Goal: Communication & Community: Participate in discussion

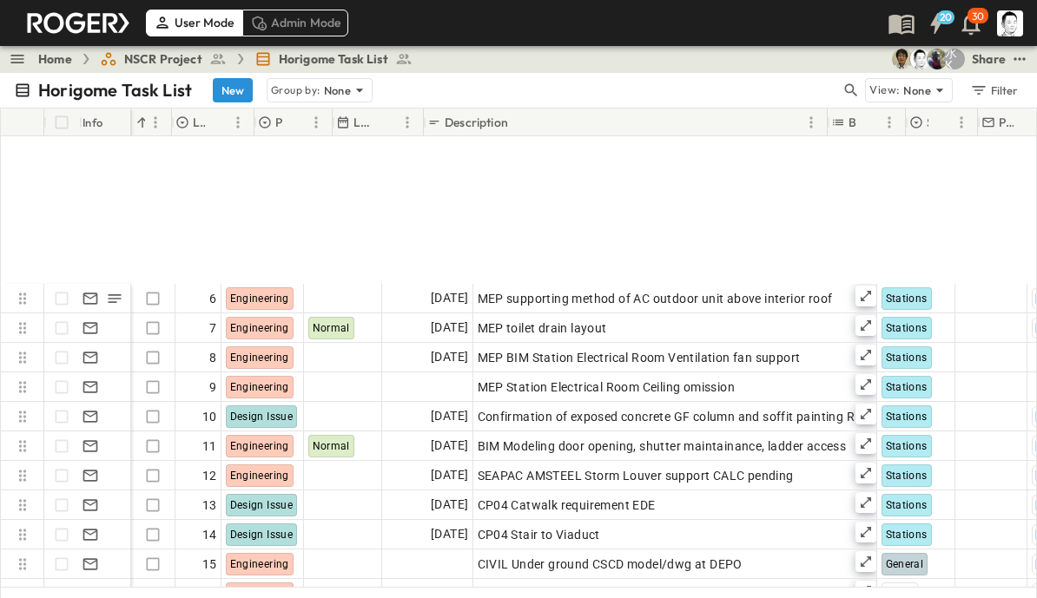
click at [843, 87] on icon "button" at bounding box center [850, 90] width 17 height 17
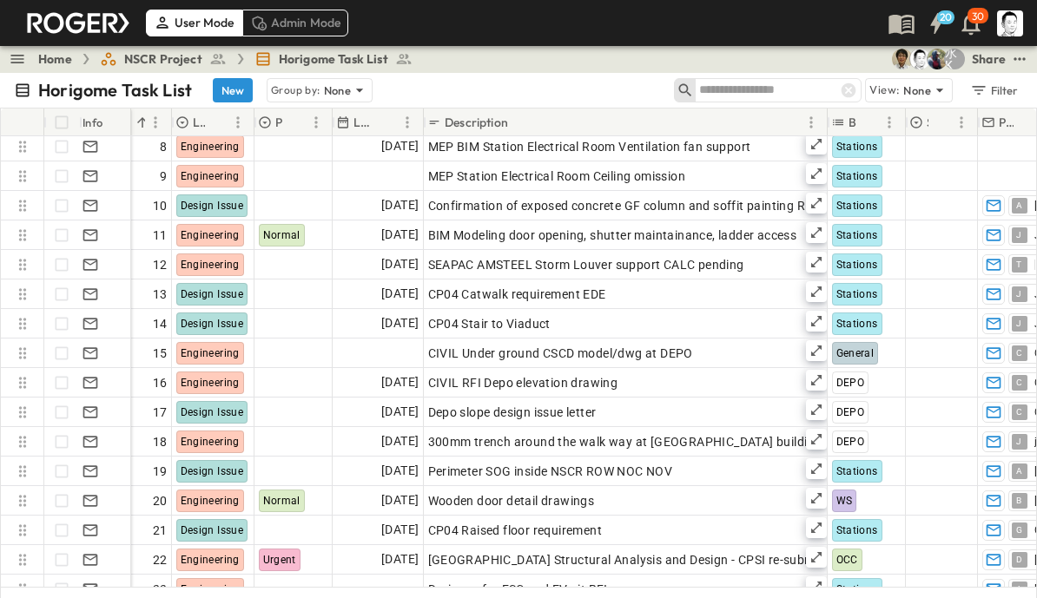
click at [767, 95] on input "text" at bounding box center [760, 89] width 122 height 25
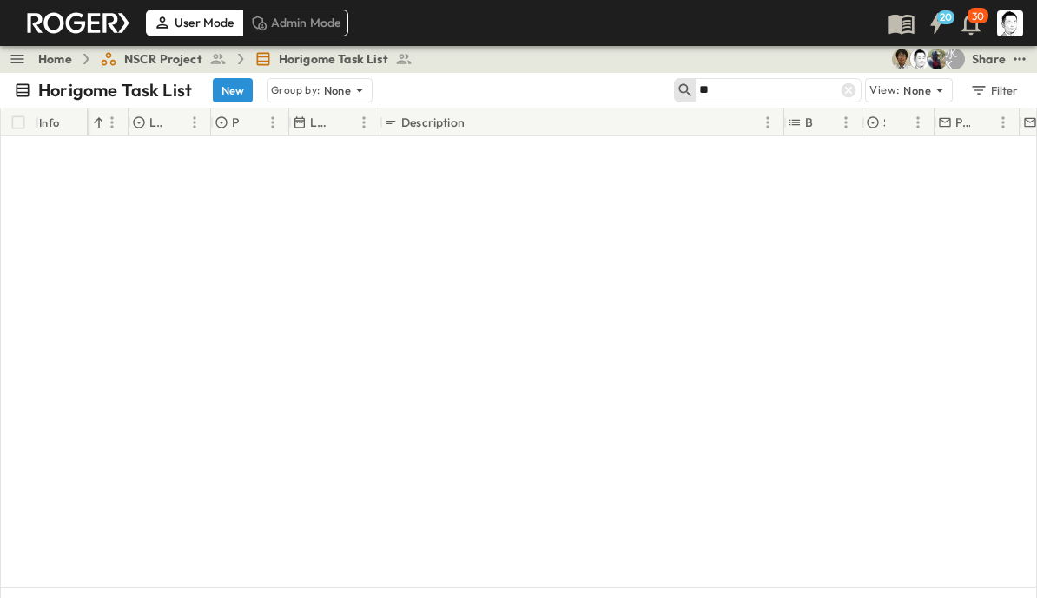
scroll to position [0, 49]
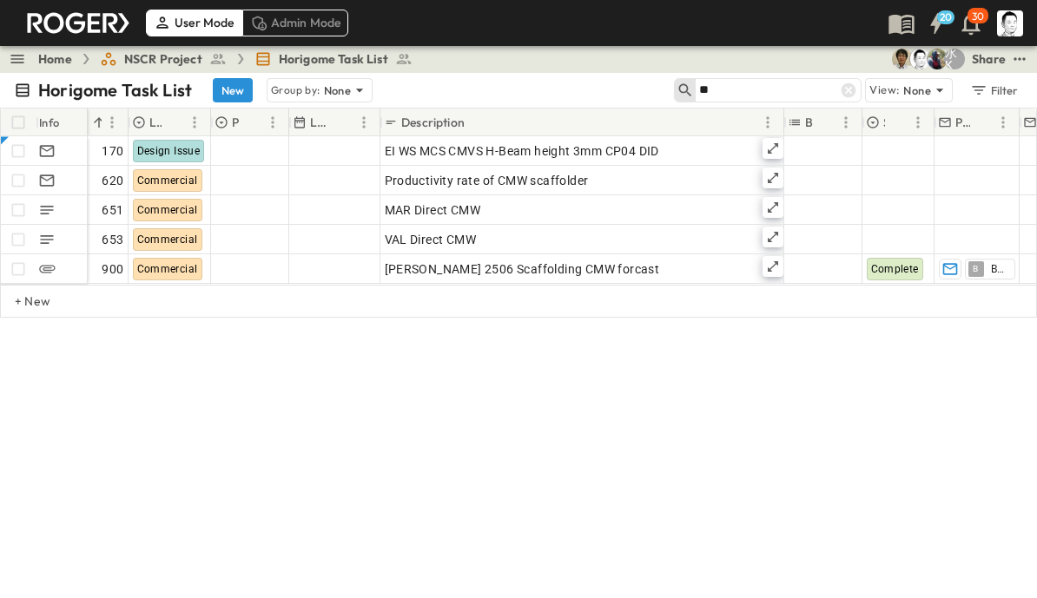
type input "*"
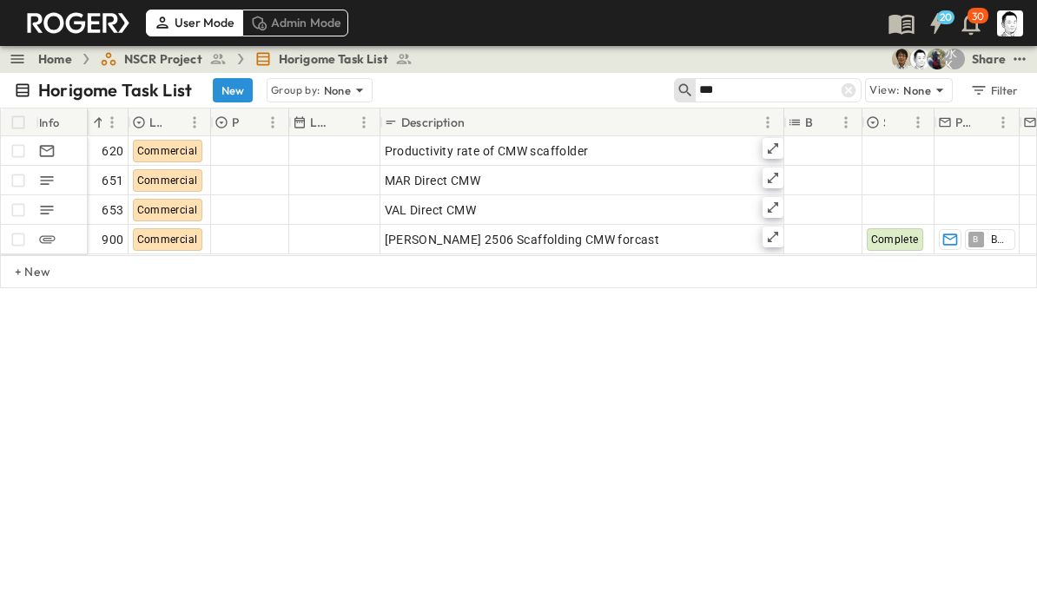
type input "***"
click at [777, 173] on icon at bounding box center [772, 178] width 10 height 10
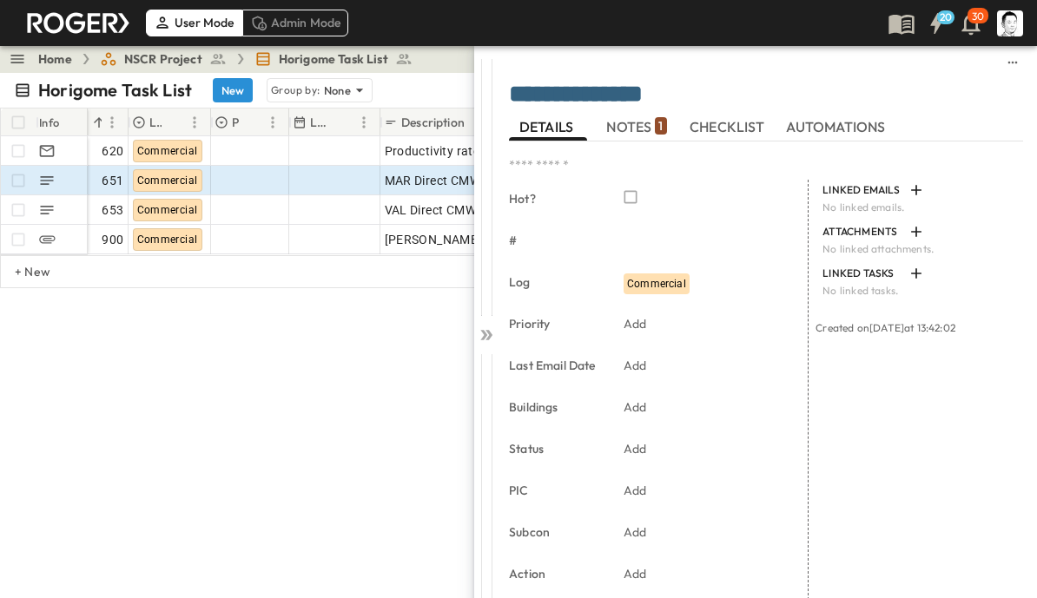
click at [653, 119] on span "NOTES 1" at bounding box center [636, 127] width 60 height 16
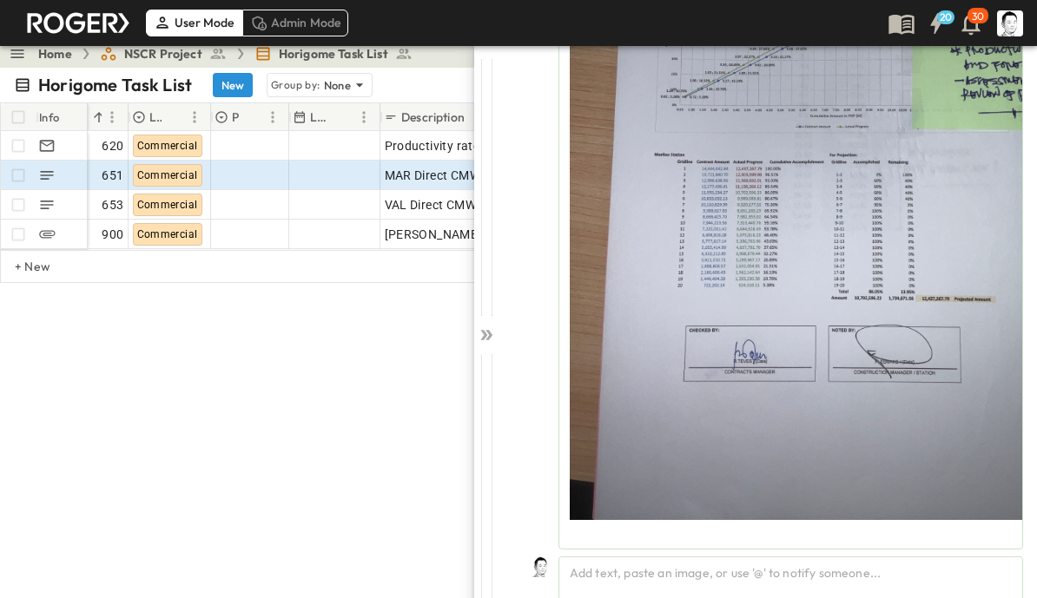
scroll to position [315, 0]
click at [842, 577] on div "Add text, paste an image, or use '@' to notify someone..." at bounding box center [790, 578] width 464 height 44
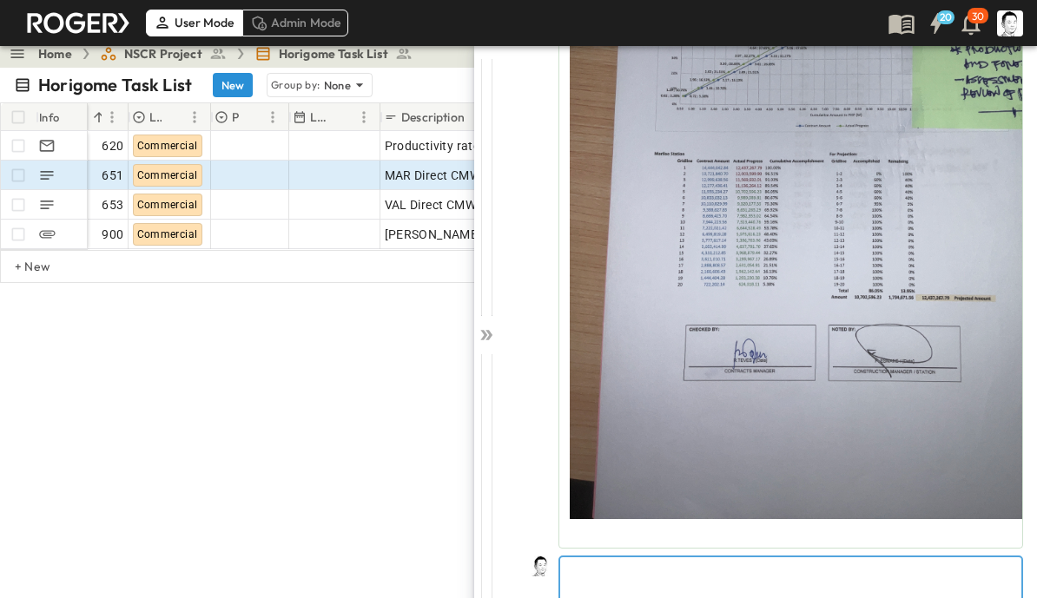
click at [735, 576] on p at bounding box center [791, 571] width 444 height 17
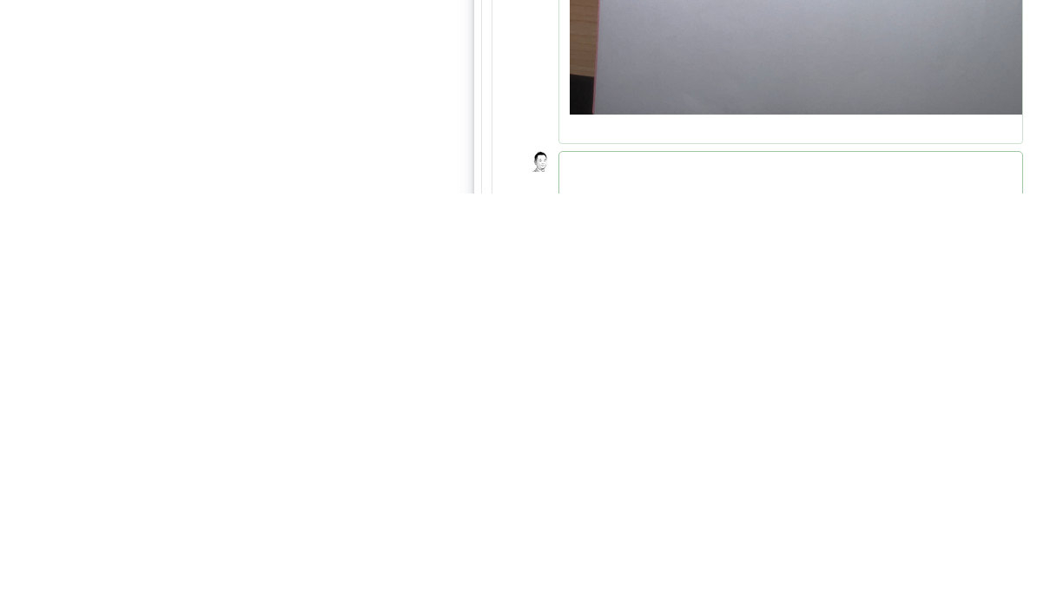
scroll to position [22, 0]
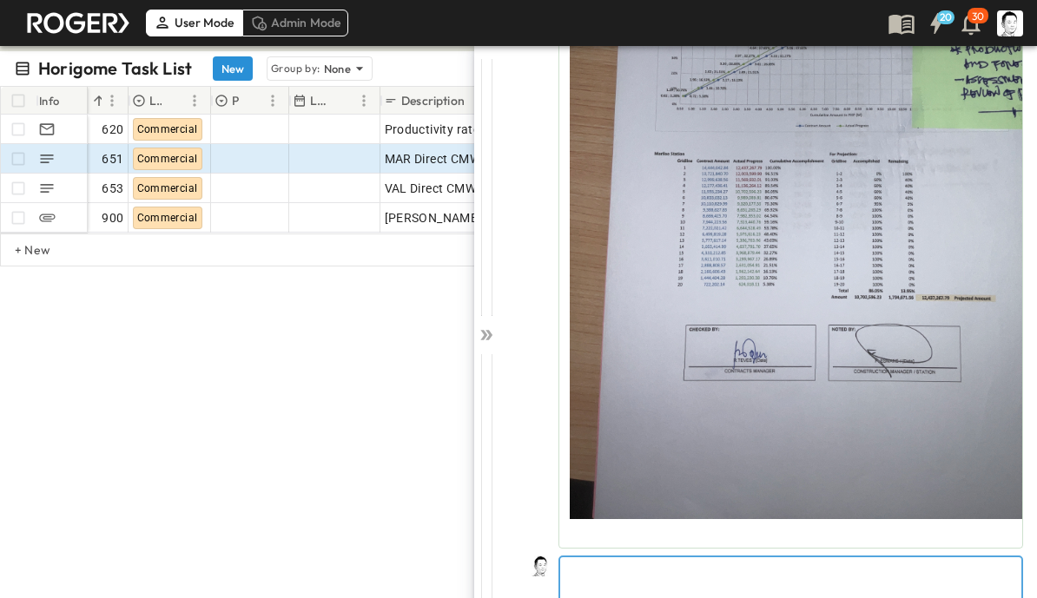
click at [852, 568] on p at bounding box center [791, 571] width 444 height 17
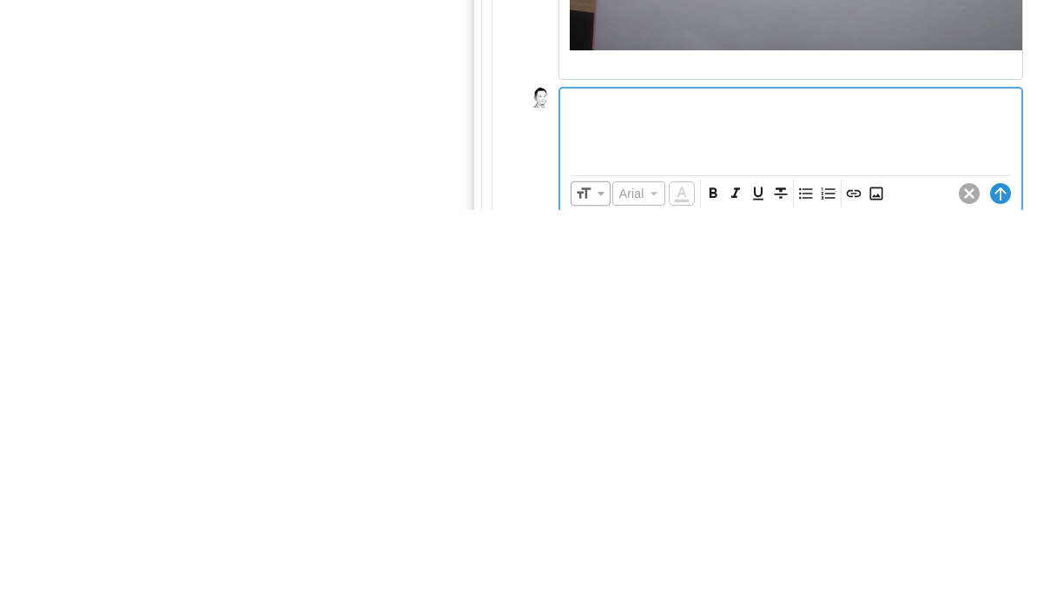
scroll to position [397, 0]
click at [881, 576] on icon "Insert Image" at bounding box center [875, 582] width 13 height 13
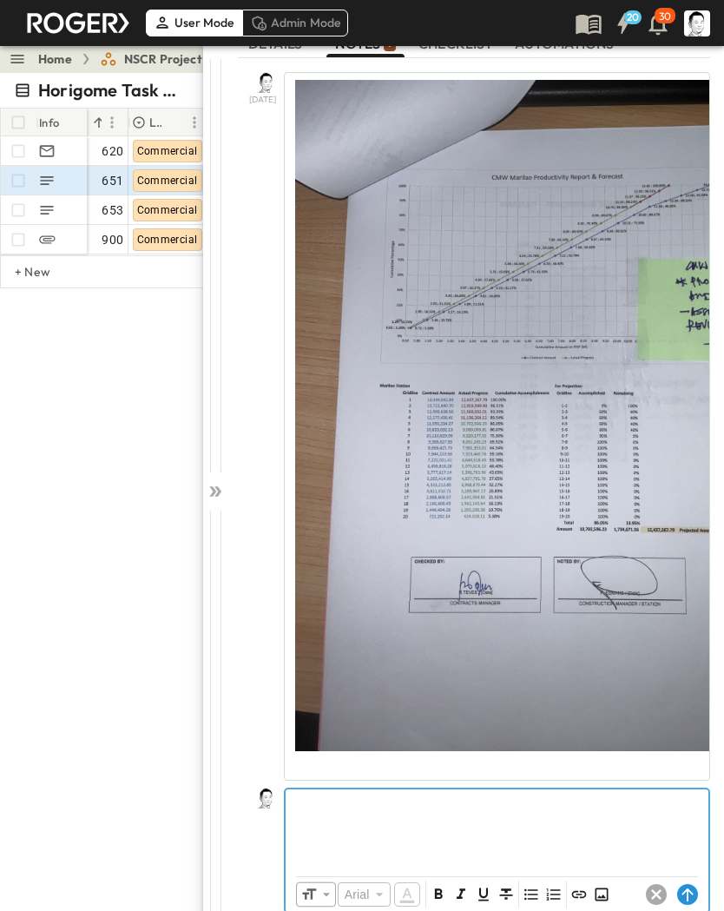
scroll to position [84, 0]
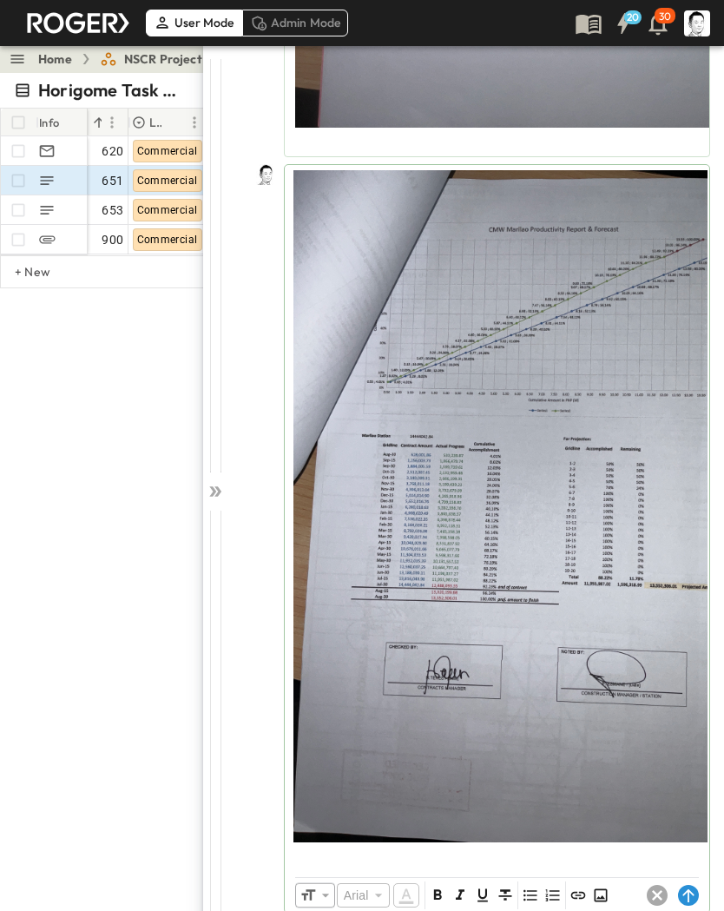
click at [684, 597] on circle at bounding box center [688, 895] width 21 height 21
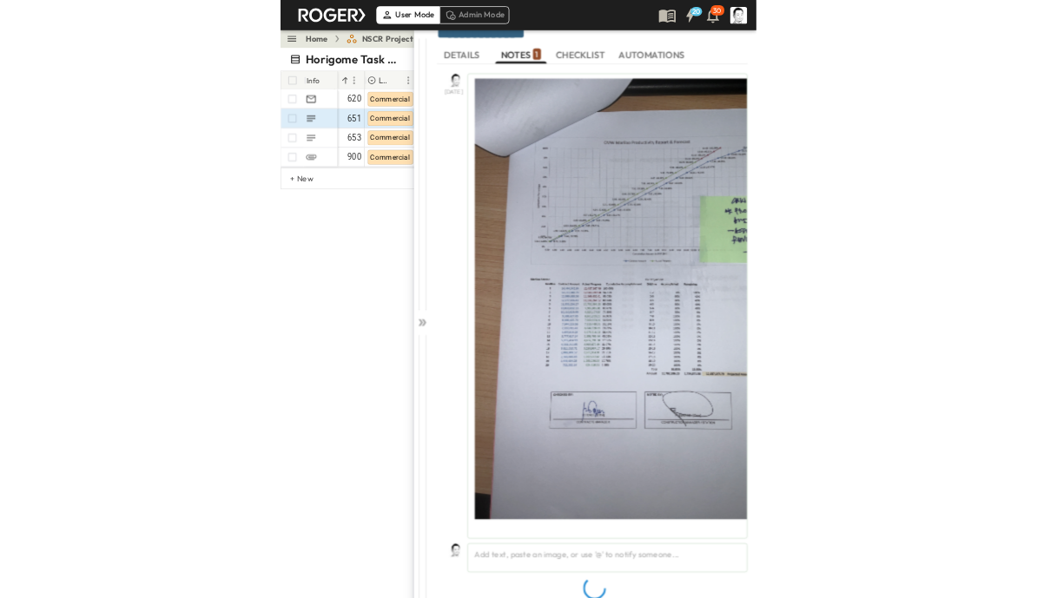
scroll to position [3, 0]
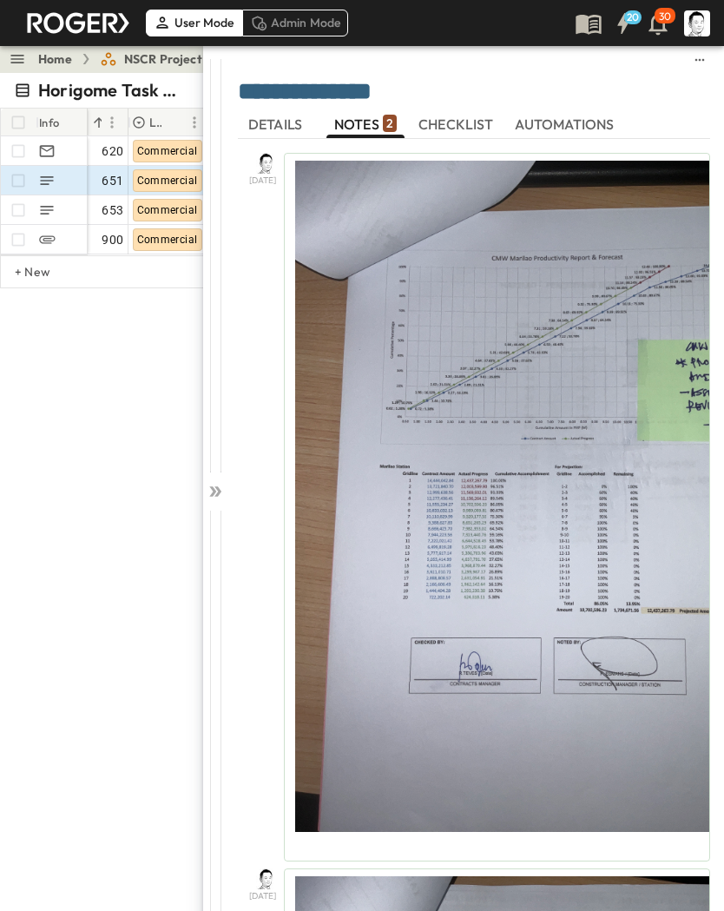
click at [223, 483] on icon at bounding box center [215, 491] width 17 height 17
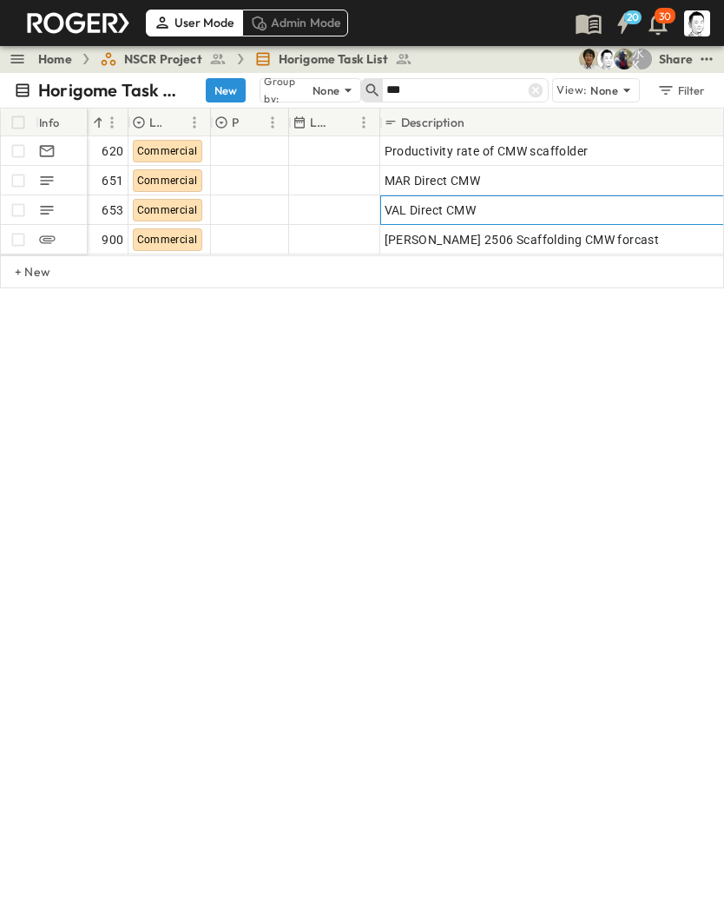
click at [624, 205] on div "VAL Direct CMW" at bounding box center [582, 210] width 395 height 24
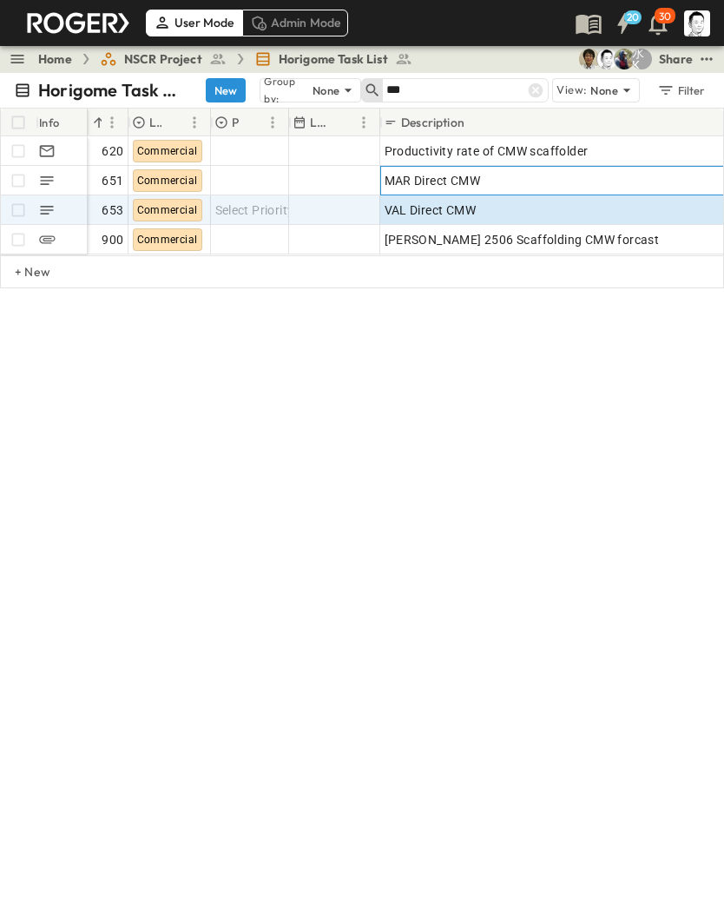
click at [542, 175] on div "MAR Direct CMW" at bounding box center [582, 180] width 395 height 24
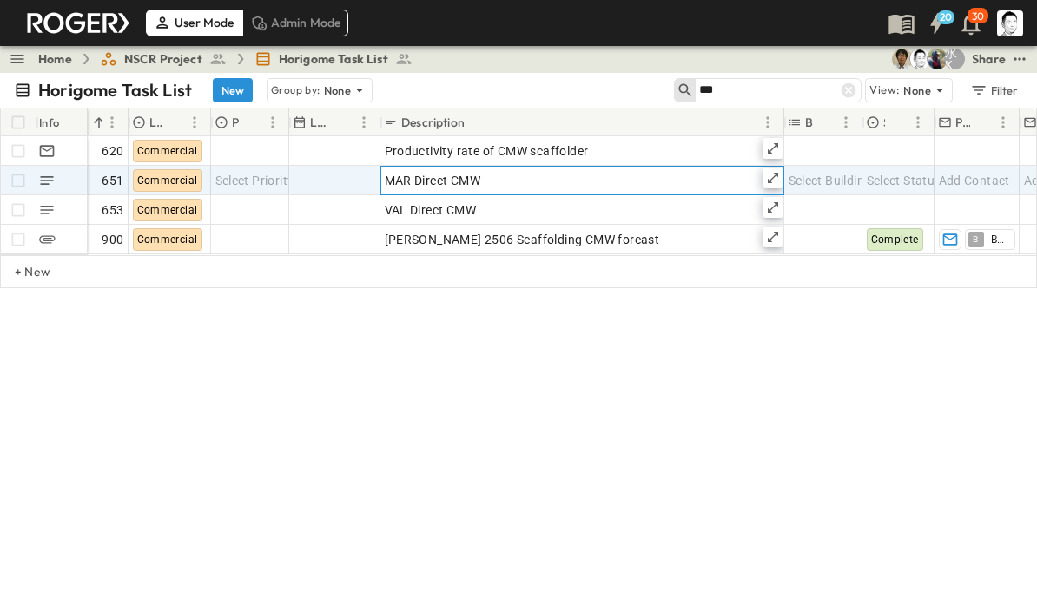
click at [775, 181] on icon at bounding box center [773, 178] width 14 height 14
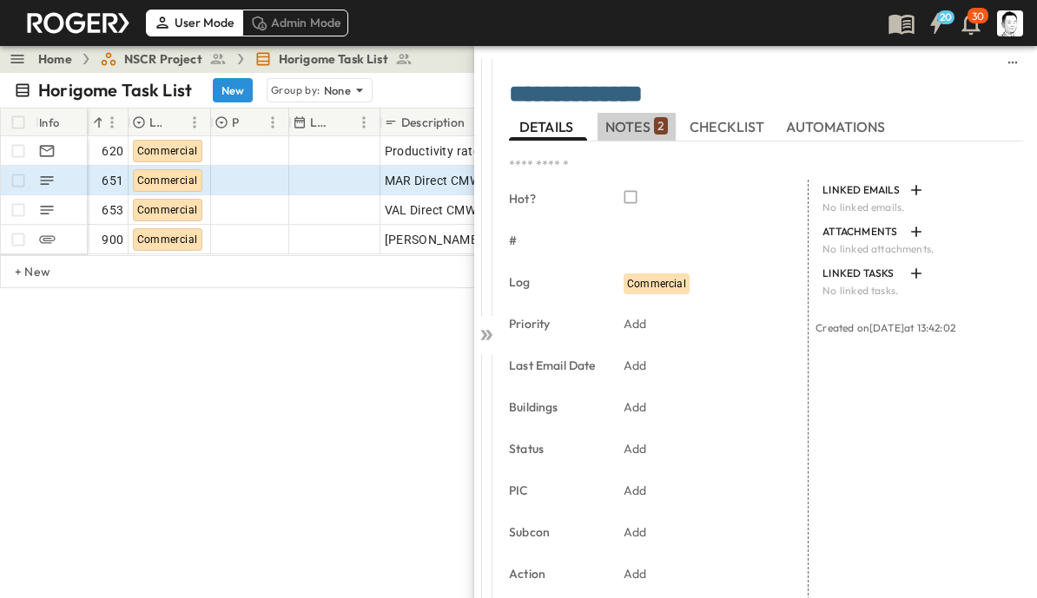
click at [658, 131] on p "2" at bounding box center [660, 125] width 7 height 17
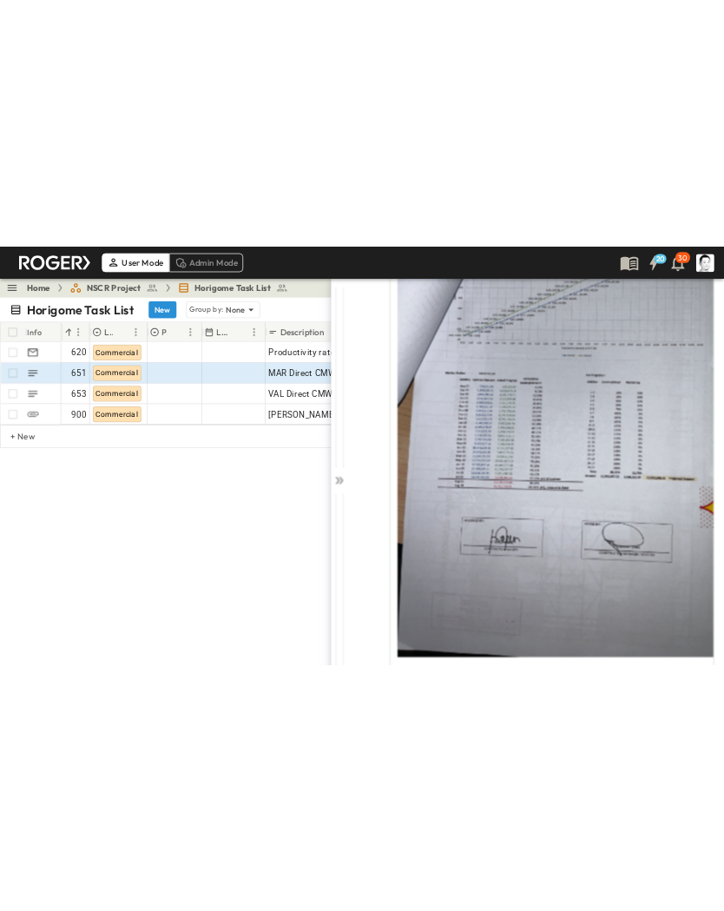
scroll to position [741, 0]
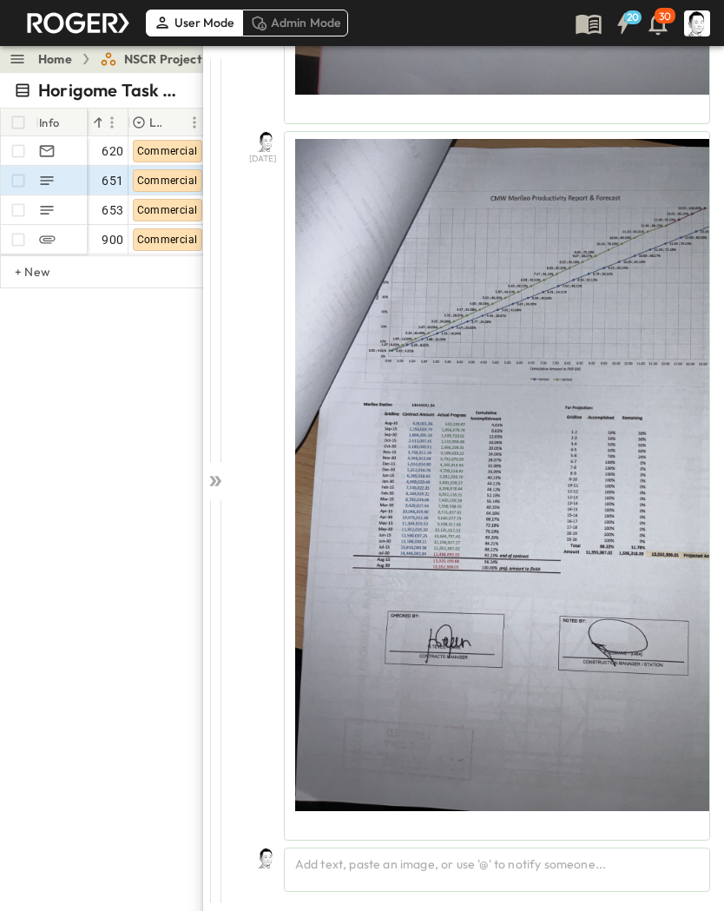
click at [224, 463] on div at bounding box center [215, 477] width 24 height 864
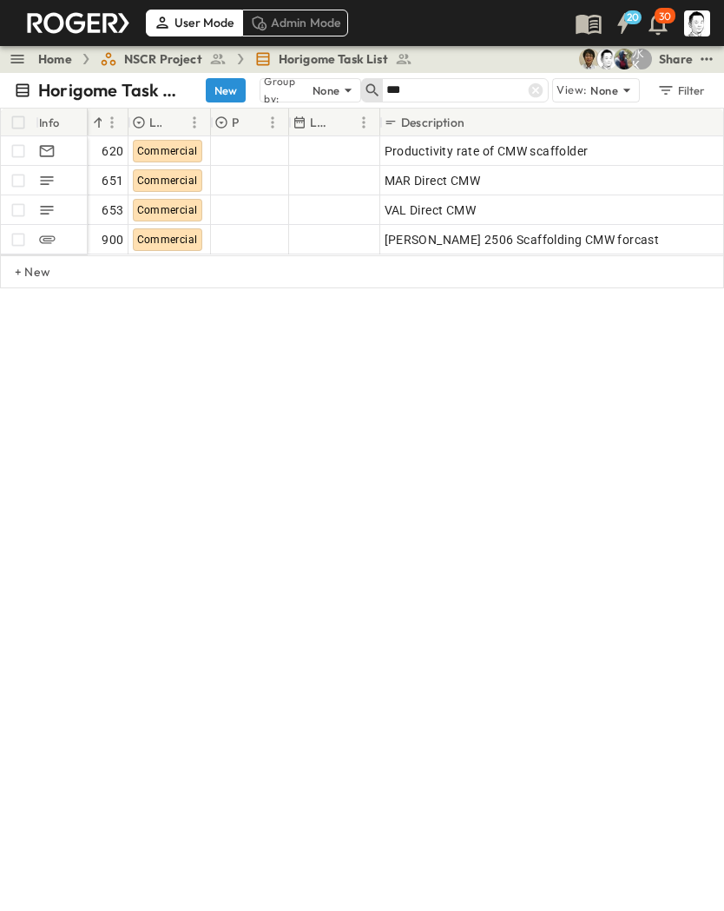
click at [533, 94] on icon at bounding box center [536, 90] width 15 height 15
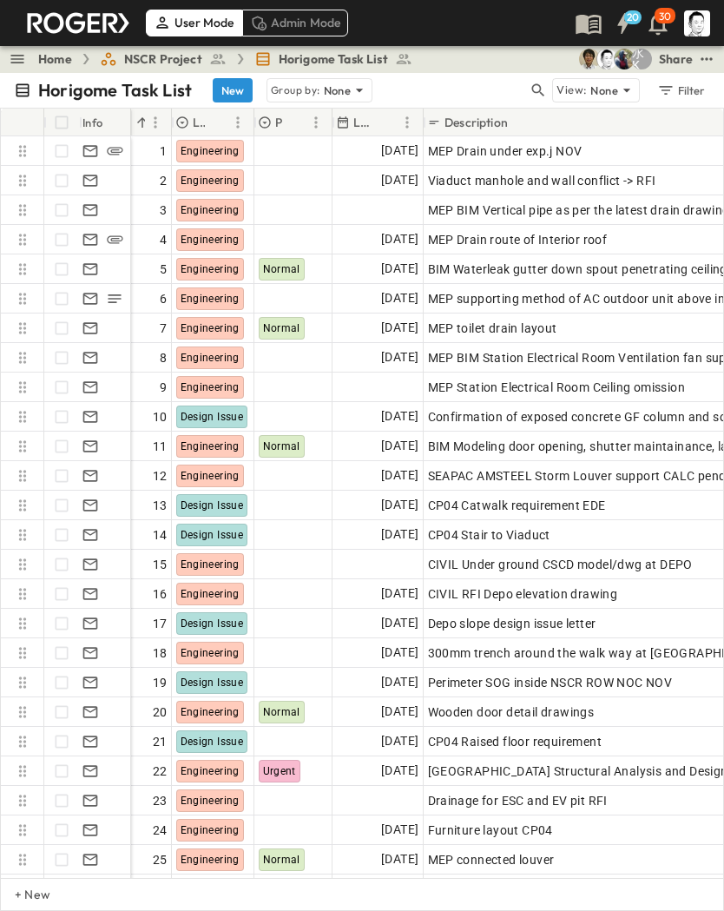
click at [537, 90] on icon "button" at bounding box center [538, 90] width 17 height 17
click at [445, 94] on input "text" at bounding box center [447, 89] width 122 height 25
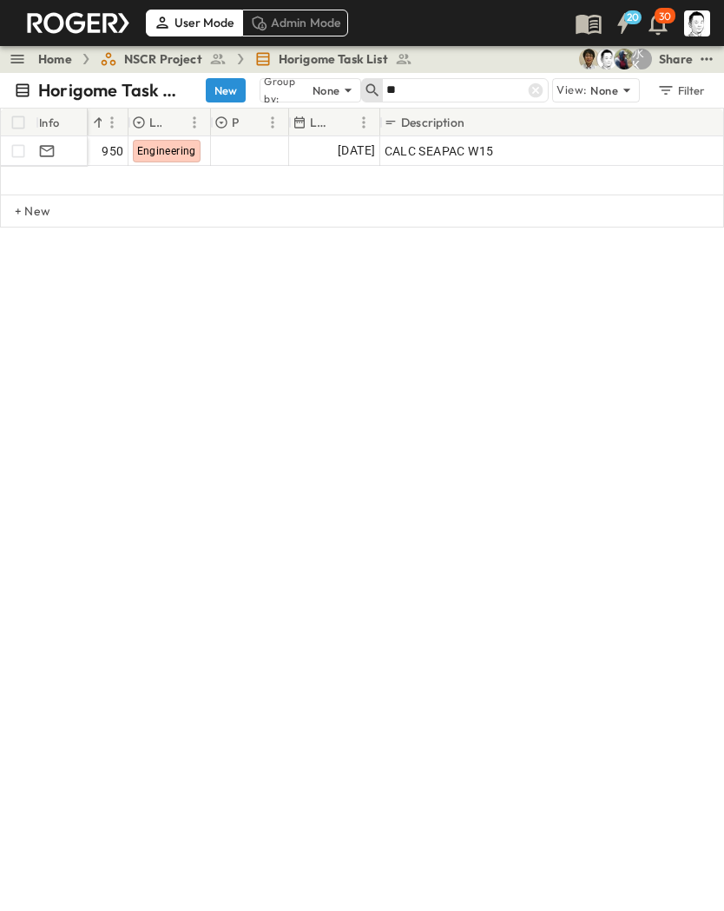
type input "*"
